Goal: Task Accomplishment & Management: Manage account settings

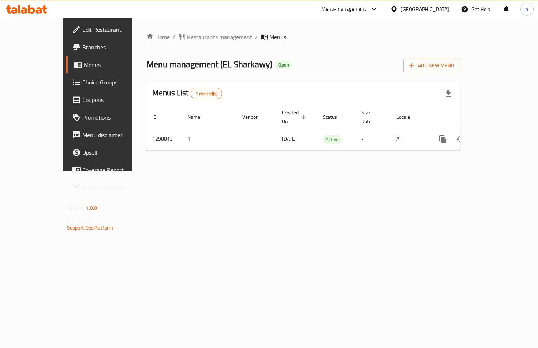
click at [84, 68] on span "Menus" at bounding box center [115, 64] width 63 height 9
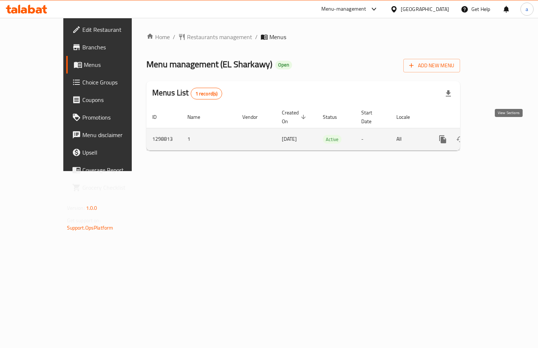
click at [500, 135] on icon "enhanced table" at bounding box center [495, 139] width 9 height 9
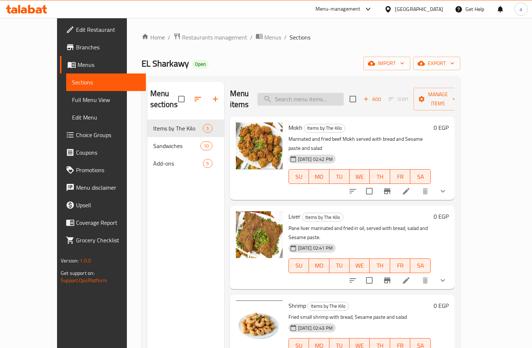
click at [340, 93] on input "search" at bounding box center [301, 99] width 86 height 13
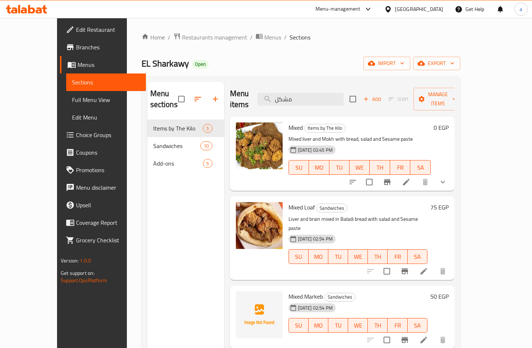
type input "مشكل"
click at [411, 178] on icon at bounding box center [406, 182] width 9 height 9
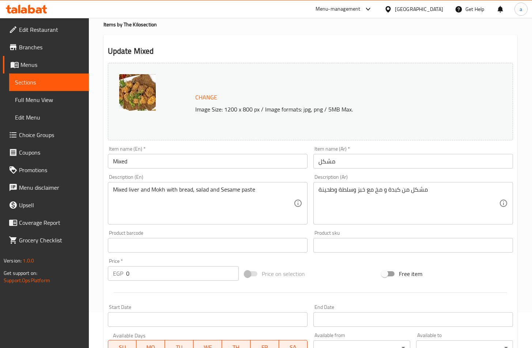
scroll to position [217, 0]
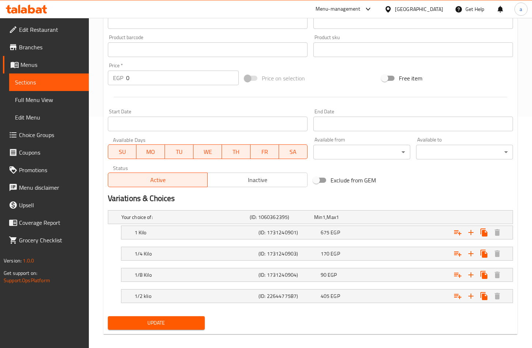
scroll to position [238, 0]
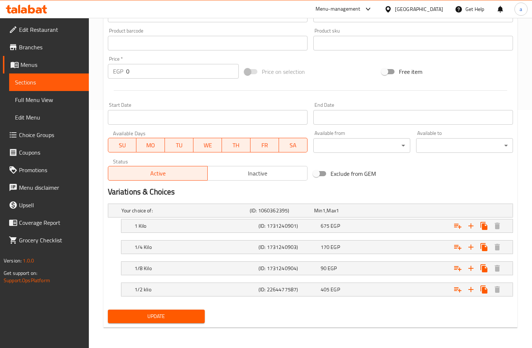
click at [393, 181] on div "Exclude from GEM" at bounding box center [379, 174] width 137 height 20
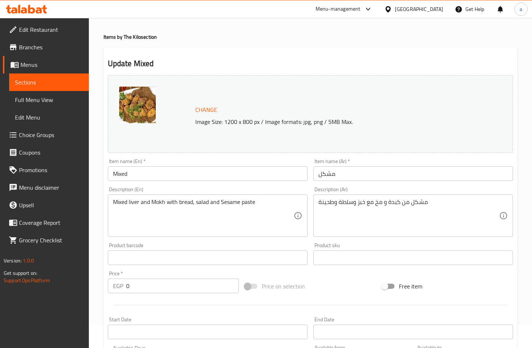
scroll to position [0, 0]
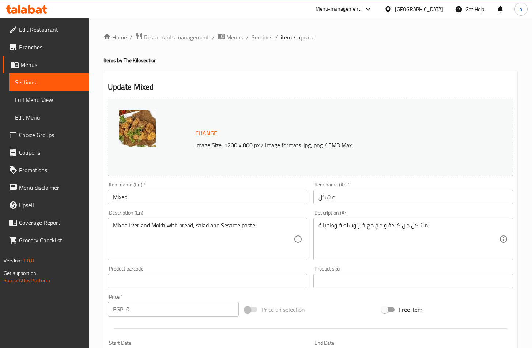
click at [164, 35] on span "Restaurants management" at bounding box center [176, 37] width 65 height 9
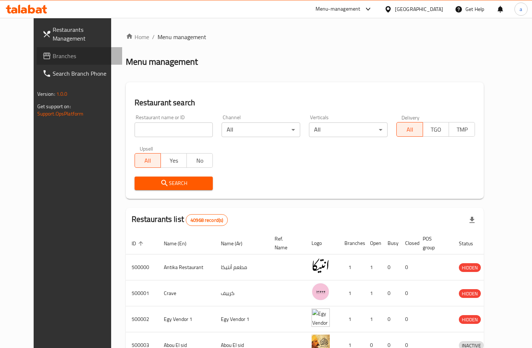
click at [53, 56] on span "Branches" at bounding box center [85, 56] width 64 height 9
